Goal: Transaction & Acquisition: Purchase product/service

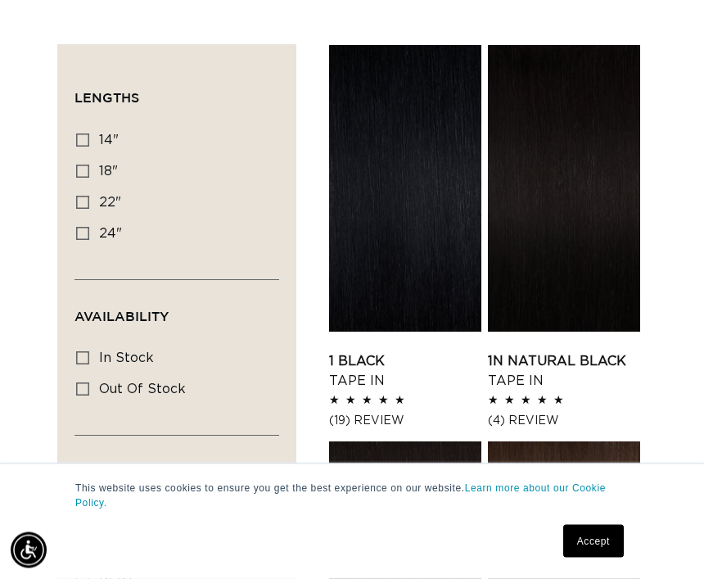
scroll to position [358, 0]
click at [92, 237] on label "24" 24" (27 products)" at bounding box center [171, 234] width 191 height 31
click at [89, 237] on input "24" 24" (27 products)" at bounding box center [82, 233] width 13 height 13
checkbox input "true"
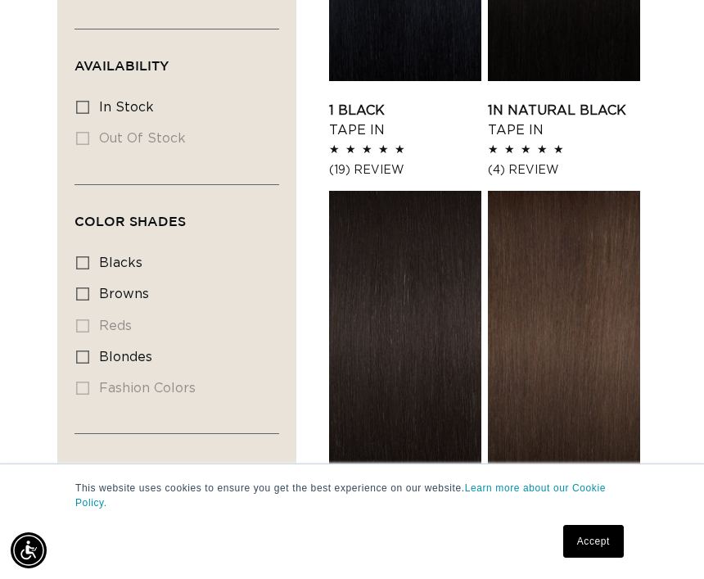
scroll to position [607, 0]
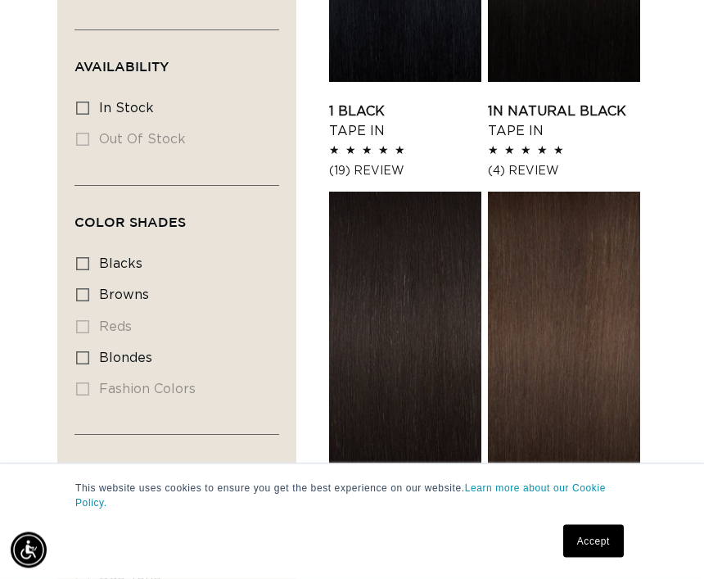
click at [91, 344] on label "blondes blondes (20 products)" at bounding box center [171, 359] width 191 height 31
click at [89, 352] on input "blondes blondes (20 products)" at bounding box center [82, 358] width 13 height 13
checkbox input "true"
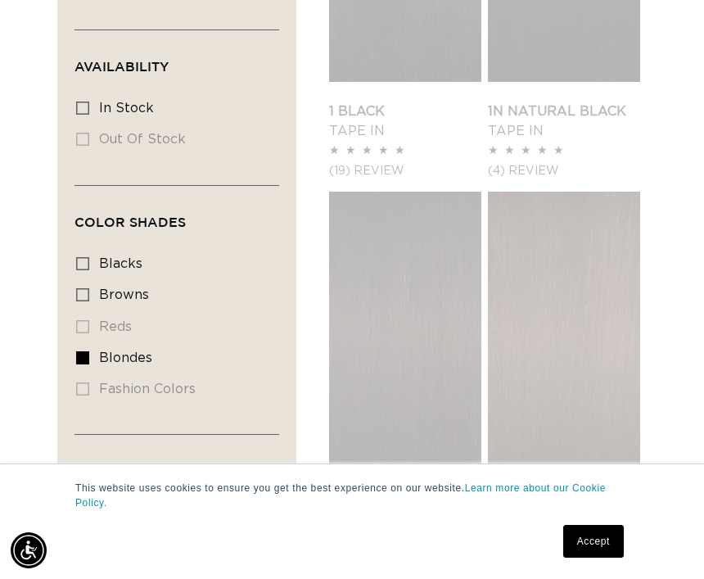
click at [83, 94] on label "In stock In stock (27 products)" at bounding box center [171, 108] width 191 height 31
click at [83, 101] on input "In stock In stock (27 products)" at bounding box center [82, 107] width 13 height 13
checkbox input "true"
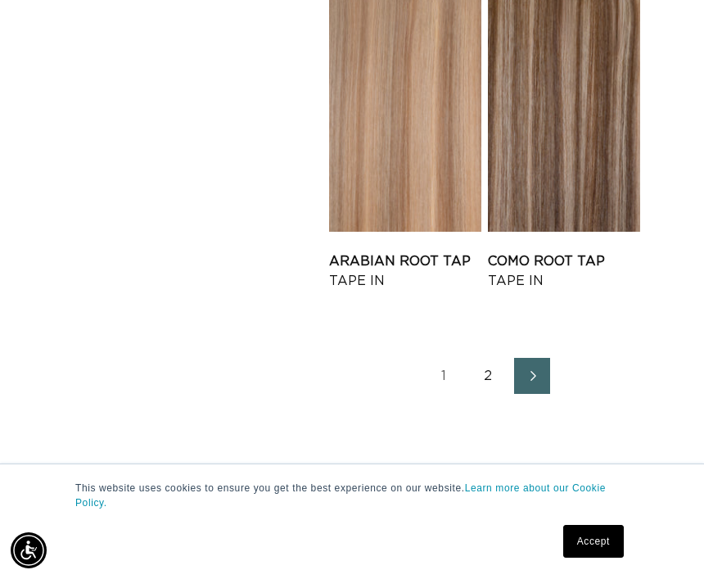
scroll to position [0, 0]
click at [480, 373] on link "2" at bounding box center [488, 375] width 36 height 36
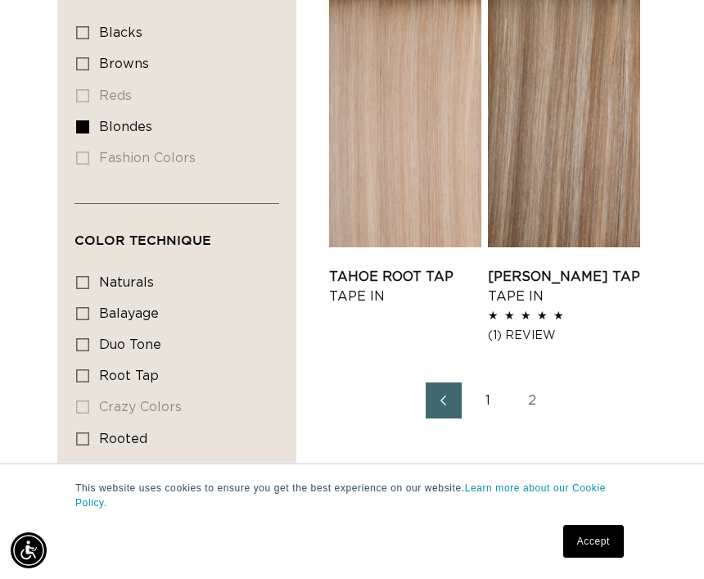
scroll to position [0, 1234]
click at [490, 399] on link "1" at bounding box center [488, 400] width 36 height 36
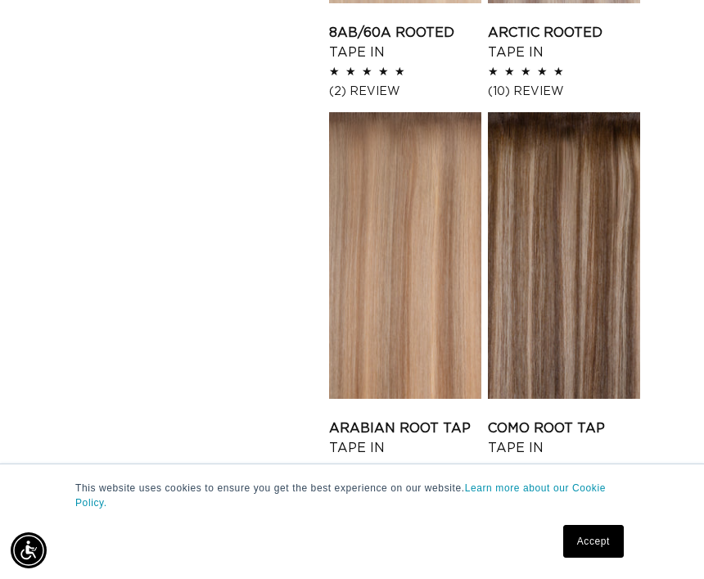
scroll to position [0, 617]
click at [424, 418] on link "Arabian Root Tap Tape In" at bounding box center [405, 437] width 152 height 39
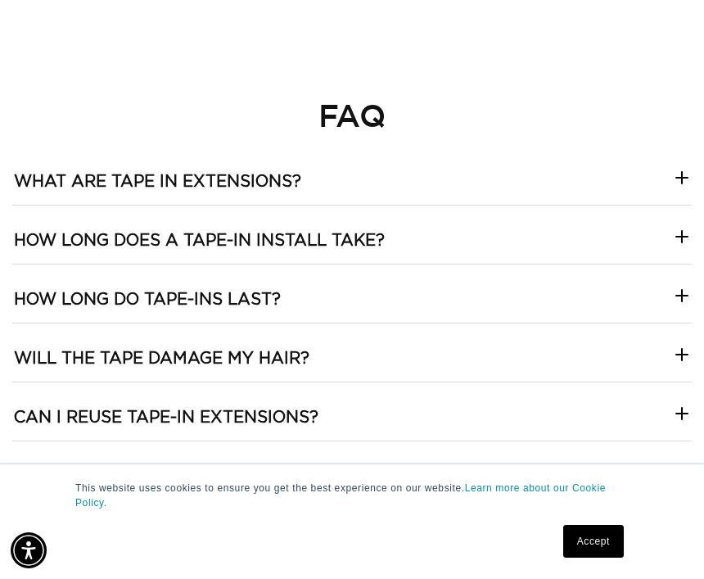
scroll to position [0, 1234]
click at [677, 423] on icon at bounding box center [682, 413] width 20 height 20
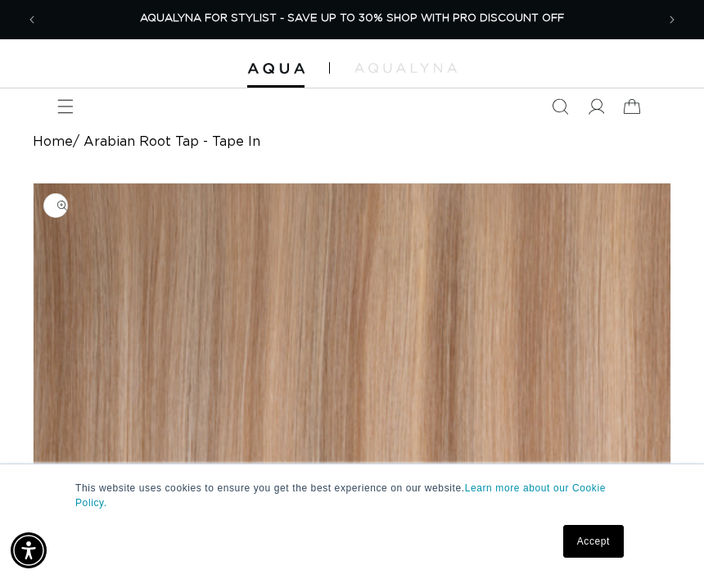
scroll to position [0, 0]
click at [431, 63] on img at bounding box center [405, 68] width 102 height 10
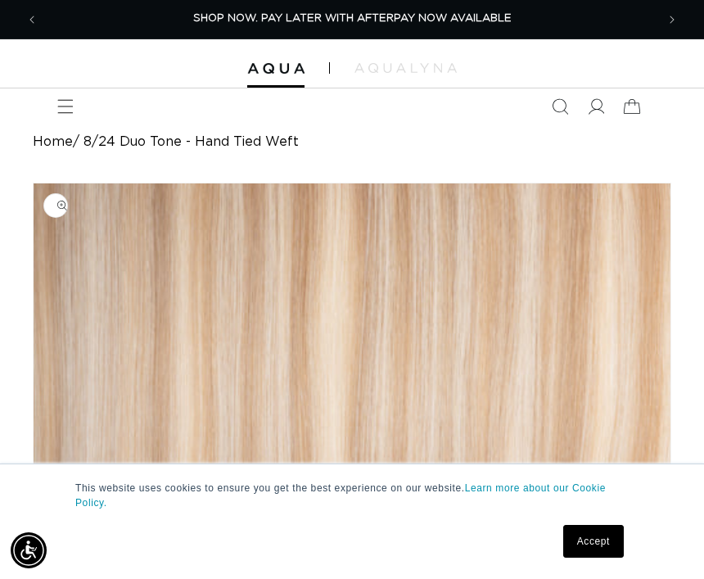
click at [62, 108] on icon "Menu" at bounding box center [65, 106] width 16 height 16
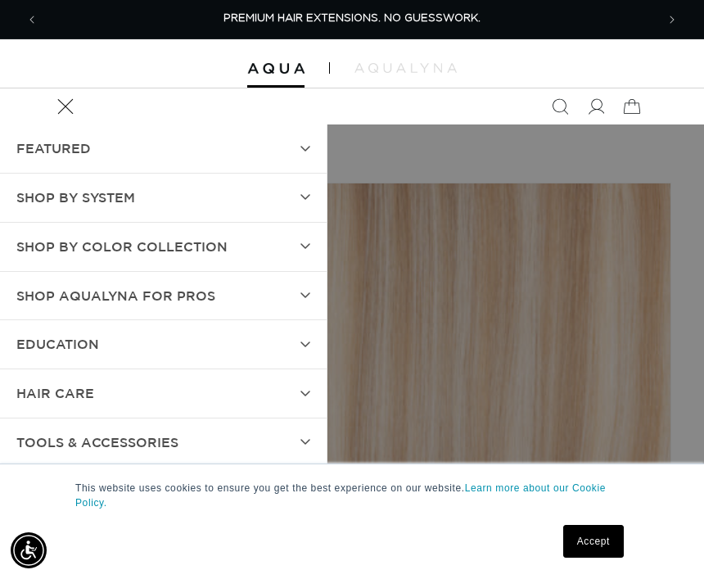
click at [317, 190] on summary "SHOP BY SYSTEM" at bounding box center [163, 197] width 327 height 48
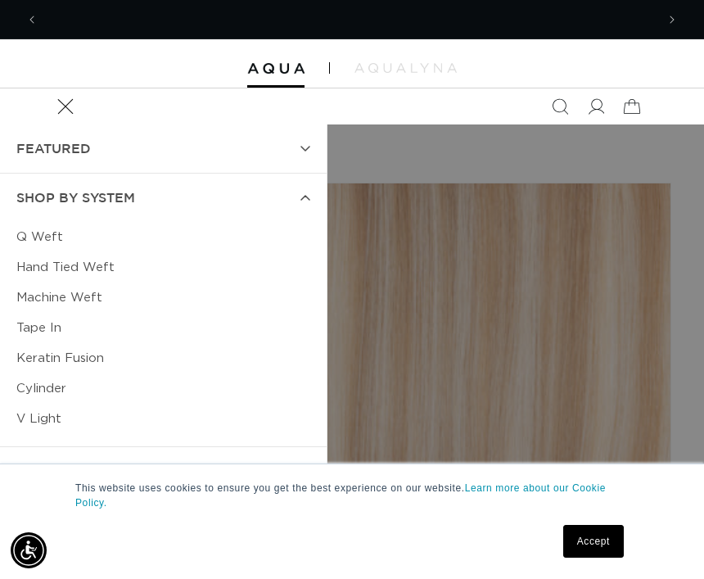
scroll to position [0, 617]
click at [56, 315] on link "Tape In" at bounding box center [163, 328] width 294 height 30
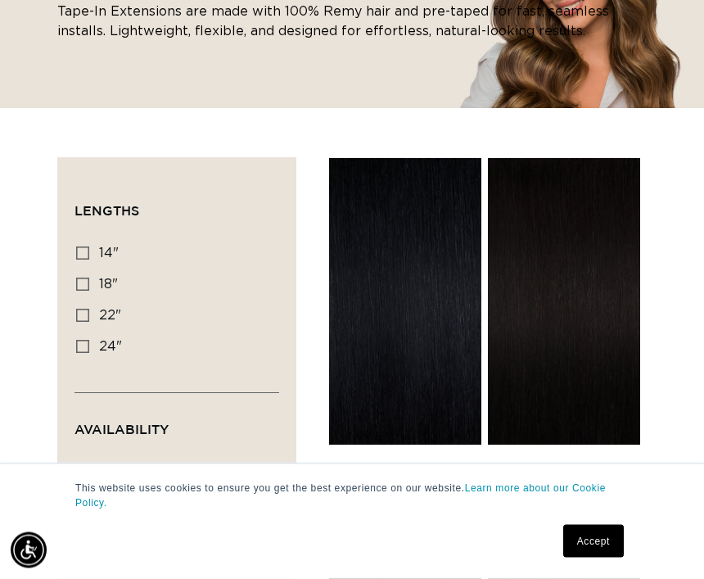
scroll to position [246, 0]
click at [86, 340] on icon at bounding box center [82, 346] width 13 height 13
click at [86, 340] on input "24" 24" (27 products)" at bounding box center [82, 346] width 13 height 13
checkbox input "true"
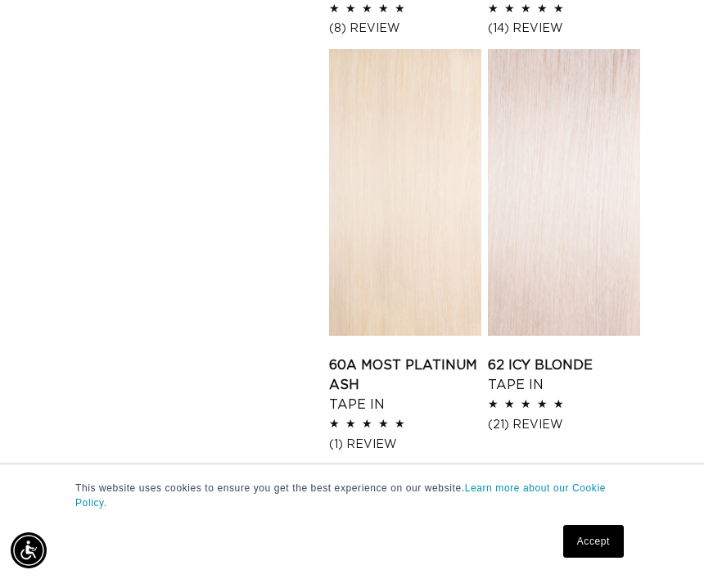
scroll to position [0, 1234]
click at [453, 355] on link "60A Most Platinum Ash Tape In" at bounding box center [405, 384] width 152 height 59
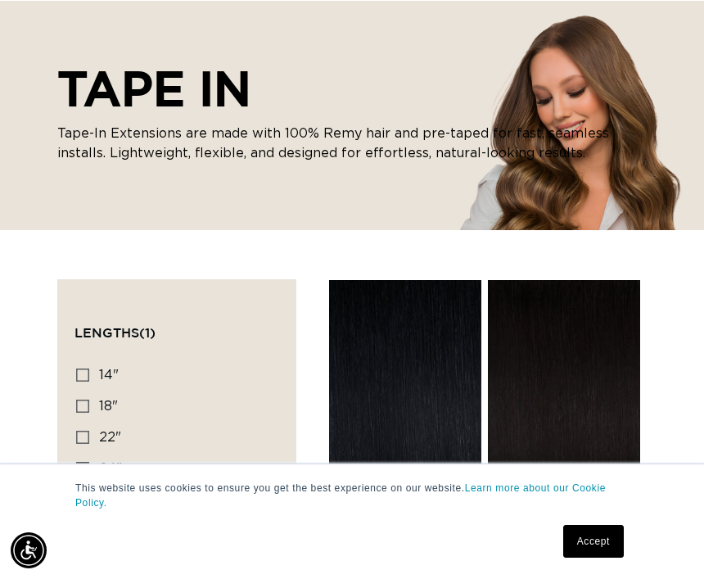
scroll to position [1596, 0]
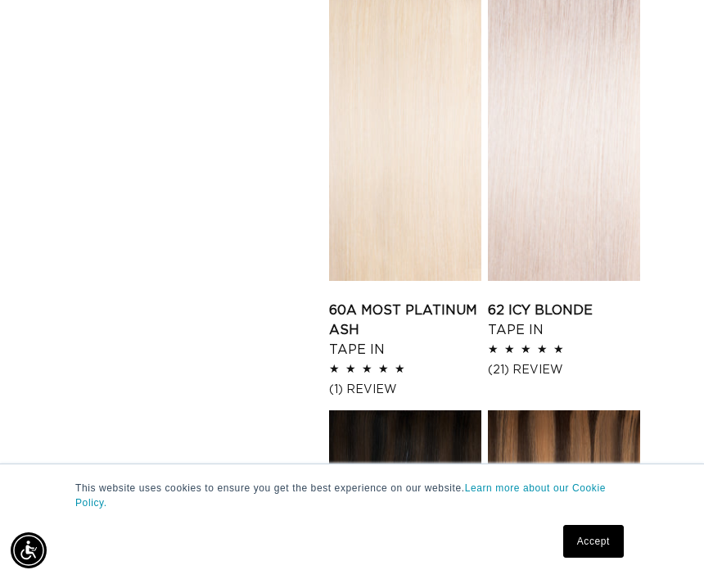
scroll to position [300, 0]
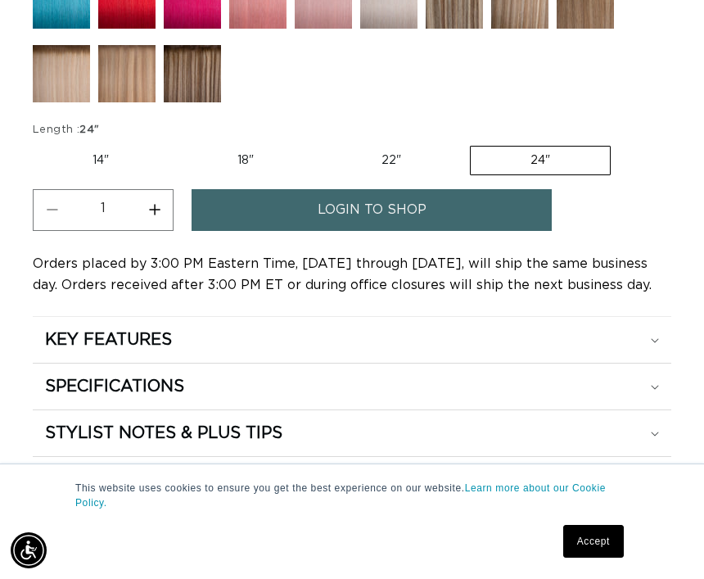
click at [661, 409] on summary "SPECIFICATIONS" at bounding box center [352, 386] width 638 height 46
